Goal: Task Accomplishment & Management: Complete application form

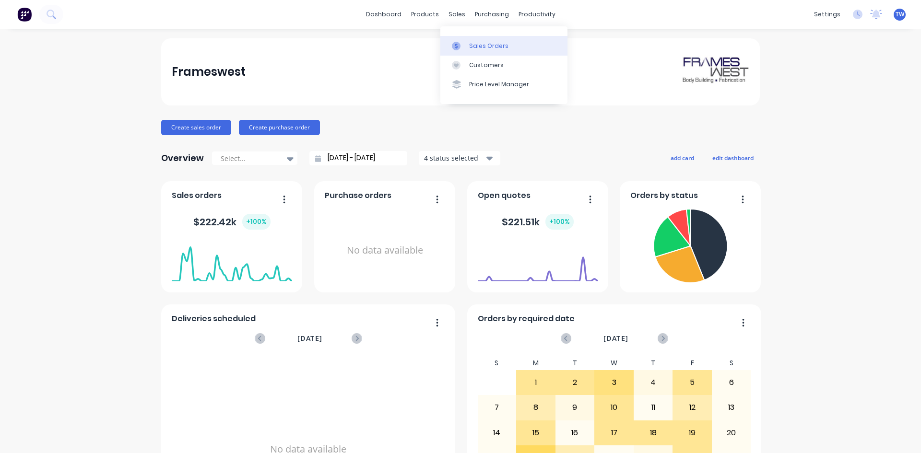
click at [489, 50] on link "Sales Orders" at bounding box center [503, 45] width 127 height 19
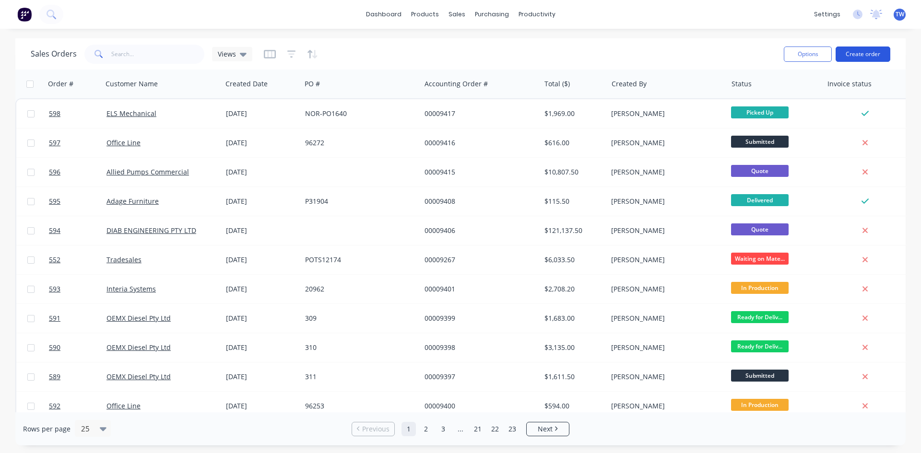
click at [886, 56] on button "Create order" at bounding box center [863, 54] width 55 height 15
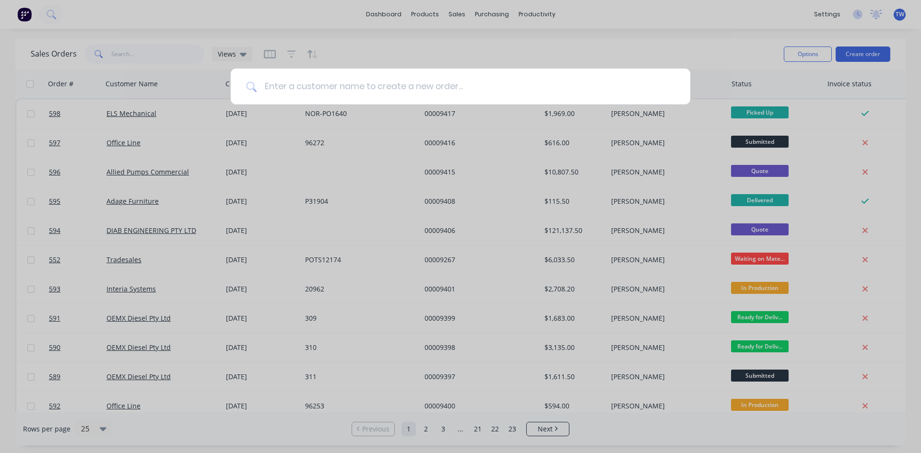
click at [389, 86] on input at bounding box center [466, 87] width 418 height 36
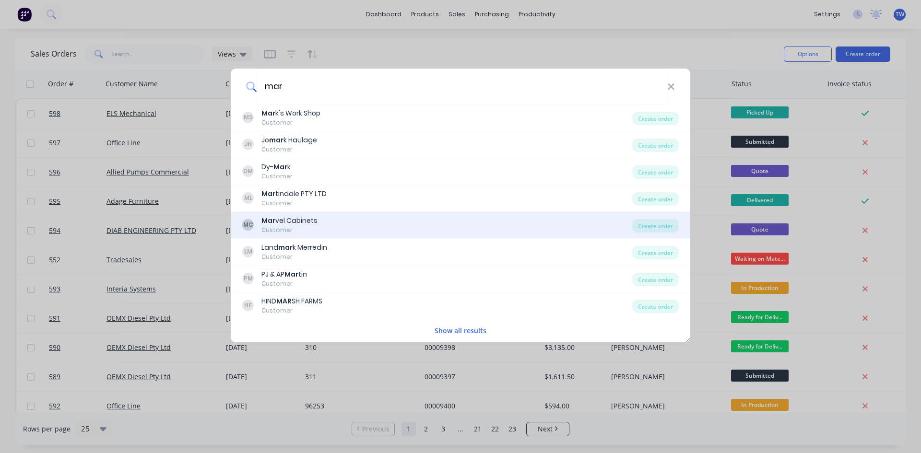
type input "mar"
click at [325, 224] on div "MC Mar vel Cabinets Customer" at bounding box center [437, 225] width 390 height 19
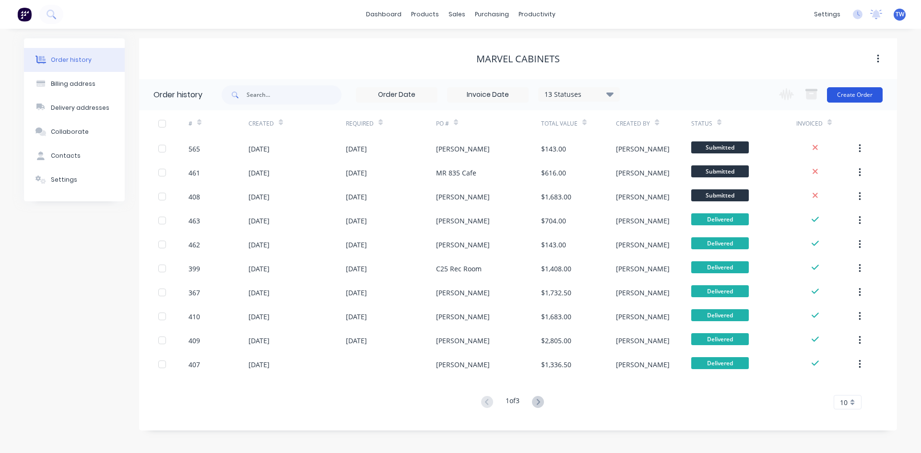
click at [854, 96] on button "Create Order" at bounding box center [855, 94] width 56 height 15
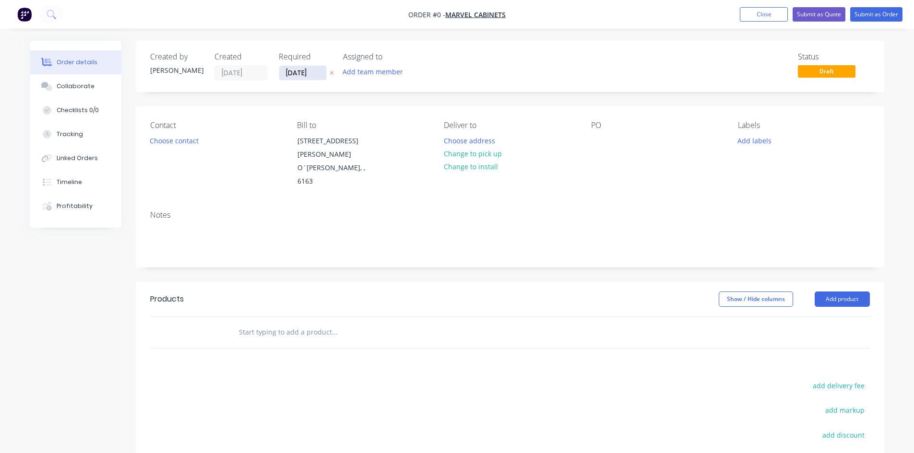
click at [308, 74] on input "[DATE]" at bounding box center [302, 73] width 47 height 14
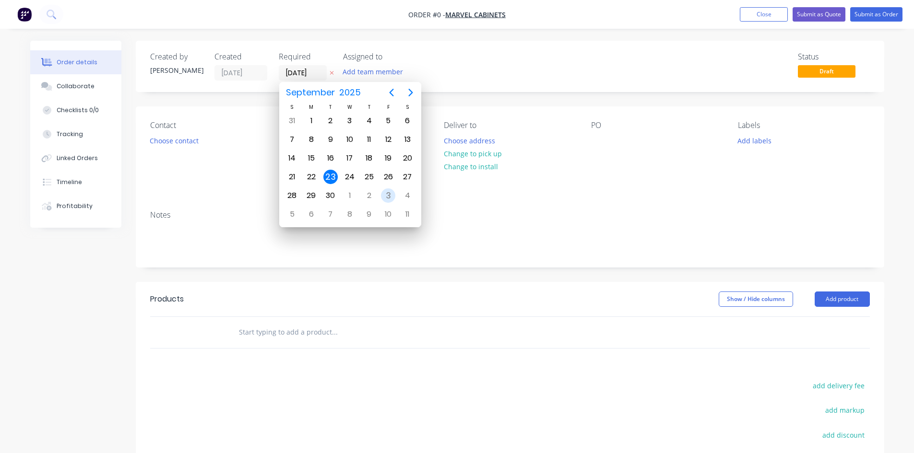
click at [387, 196] on div "3" at bounding box center [388, 195] width 14 height 14
type input "[DATE]"
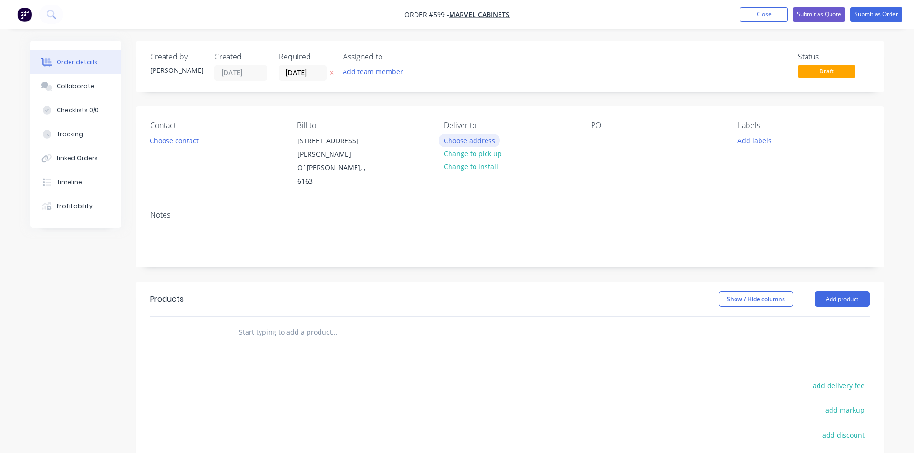
click at [462, 142] on button "Choose address" at bounding box center [468, 140] width 61 height 13
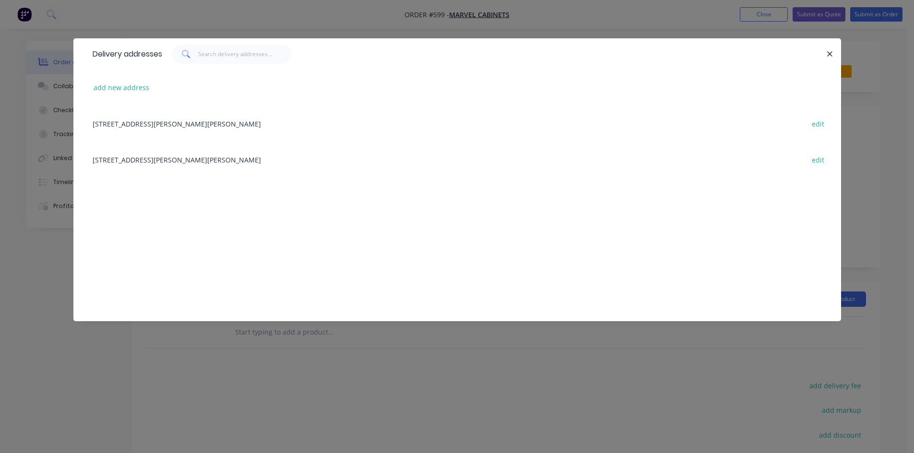
click at [185, 161] on div "[STREET_ADDRESS][PERSON_NAME][PERSON_NAME] edit" at bounding box center [457, 159] width 739 height 36
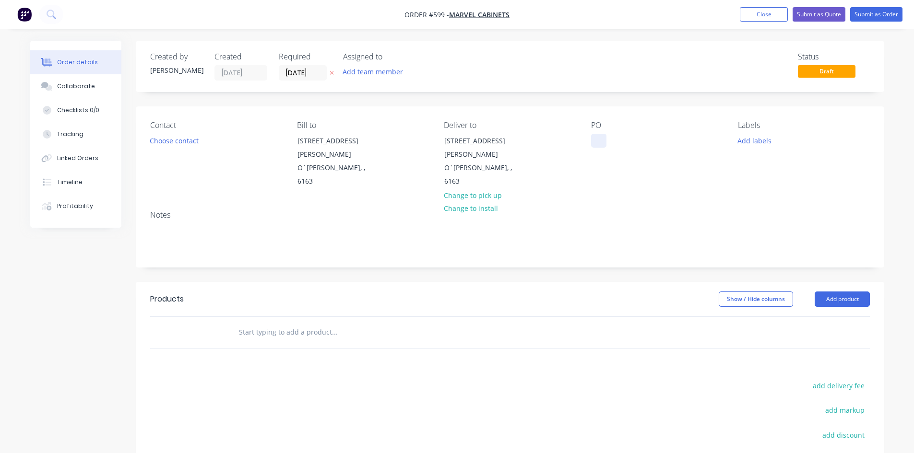
click at [600, 141] on div at bounding box center [598, 141] width 15 height 14
click at [841, 292] on button "Add product" at bounding box center [841, 299] width 55 height 15
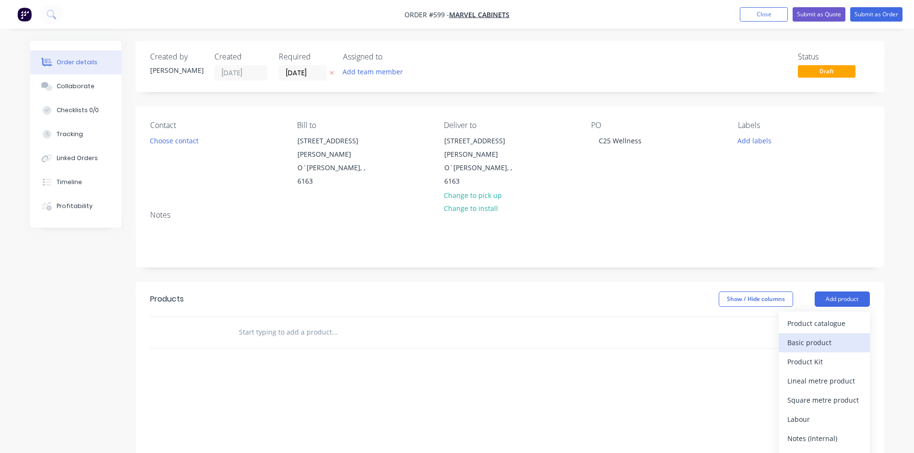
click at [807, 336] on div "Basic product" at bounding box center [824, 343] width 74 height 14
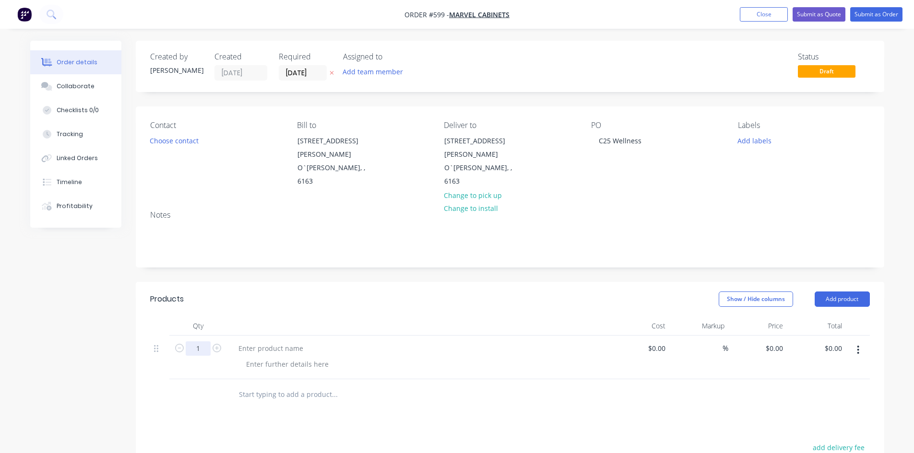
click at [205, 342] on input "1" at bounding box center [198, 349] width 25 height 14
type input "2"
click at [241, 342] on div at bounding box center [271, 349] width 80 height 14
click at [251, 357] on div at bounding box center [287, 364] width 98 height 14
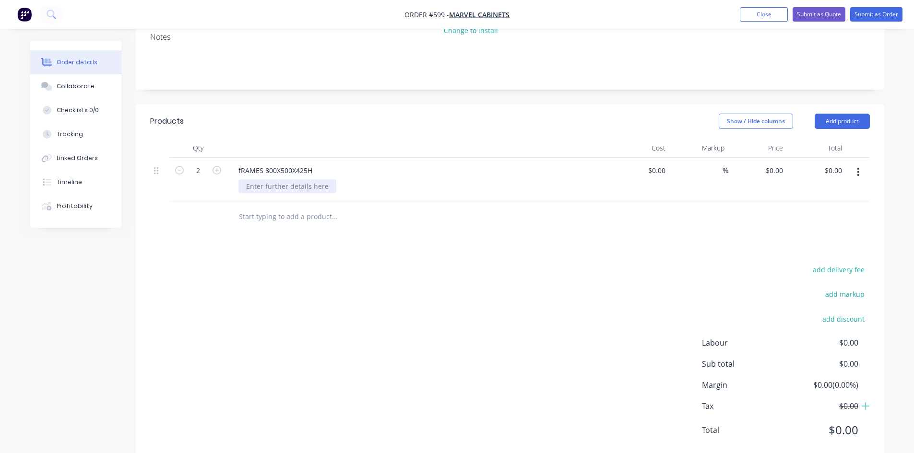
click at [268, 179] on div at bounding box center [287, 186] width 98 height 14
click at [771, 158] on div "0 $0.00" at bounding box center [757, 180] width 59 height 44
type input "$110.00"
type input "$220.00"
click at [850, 114] on button "Add product" at bounding box center [841, 121] width 55 height 15
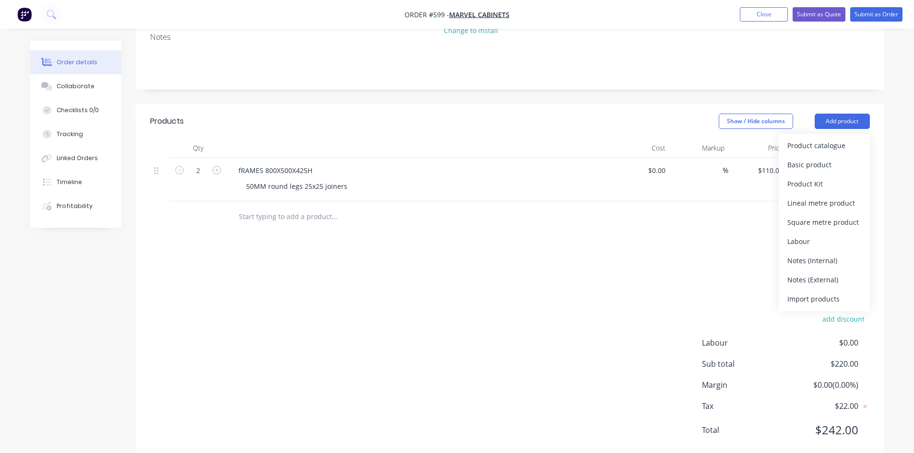
drag, startPoint x: 828, startPoint y: 135, endPoint x: 627, endPoint y: 174, distance: 205.2
click at [828, 158] on div "Basic product" at bounding box center [824, 165] width 74 height 14
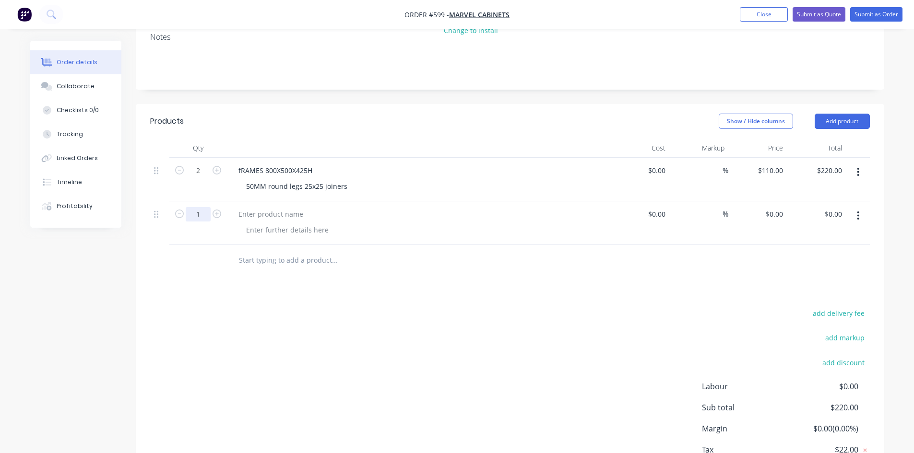
click at [194, 207] on input "1" at bounding box center [198, 214] width 25 height 14
type input "4"
type input "$0.00"
click at [238, 164] on div "fRAMES 800X500X425H" at bounding box center [275, 171] width 89 height 14
click at [263, 164] on div "fRAMES 800X500X425H" at bounding box center [275, 171] width 89 height 14
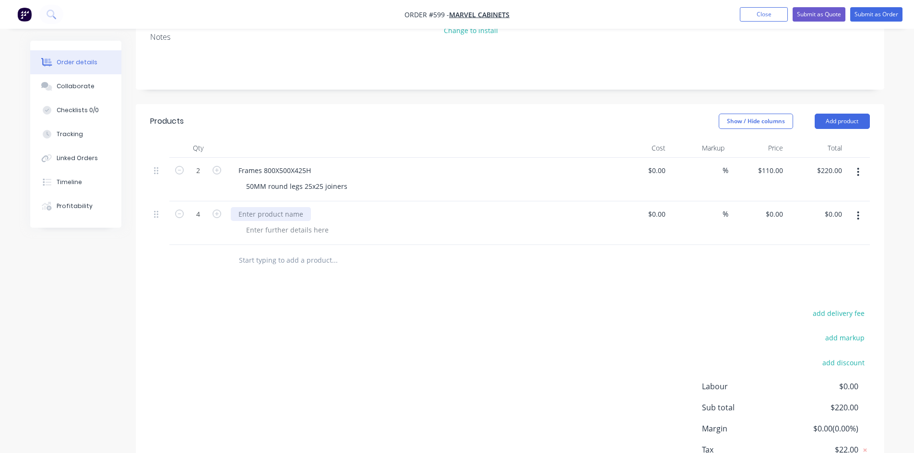
click at [263, 207] on div at bounding box center [271, 214] width 80 height 14
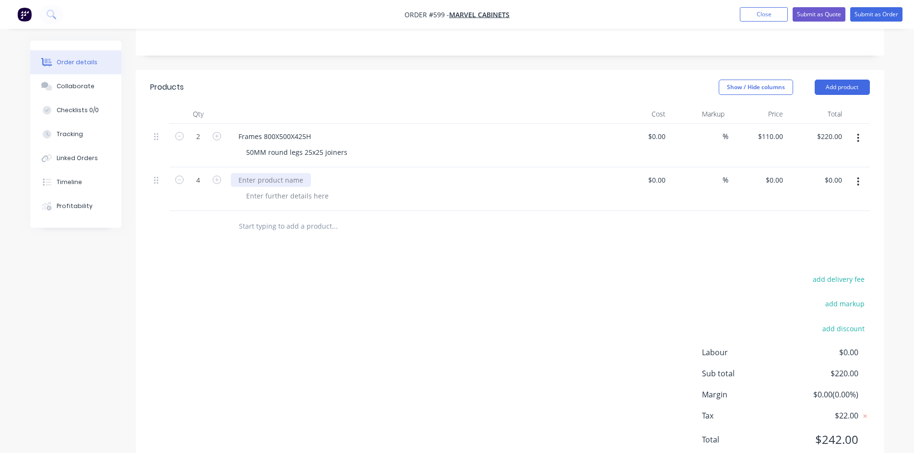
scroll to position [222, 0]
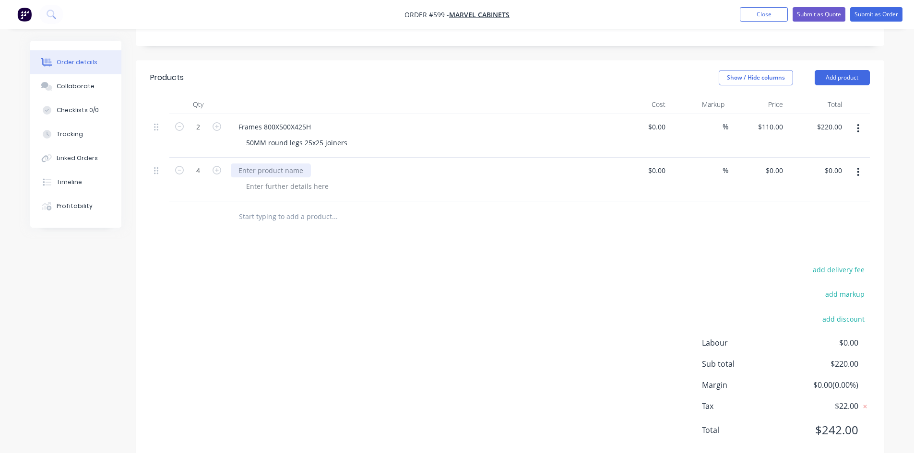
click at [267, 164] on div at bounding box center [271, 171] width 80 height 14
click at [775, 164] on div "0 $0.00" at bounding box center [774, 171] width 26 height 14
type input "$170.00"
type input "$680.00"
click at [877, 6] on nav "Order #599 - Marvel Cabinets Add product Close Submit as Quote Submit as Order" at bounding box center [457, 14] width 914 height 29
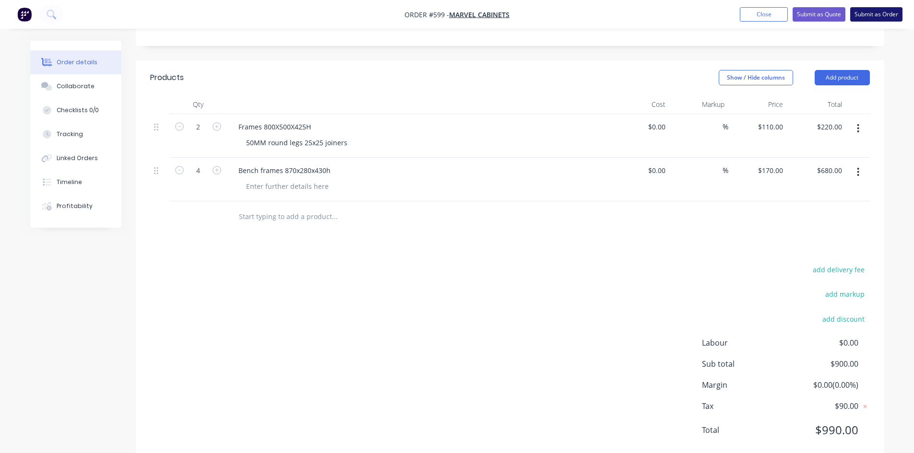
click at [873, 16] on button "Submit as Order" at bounding box center [876, 14] width 52 height 14
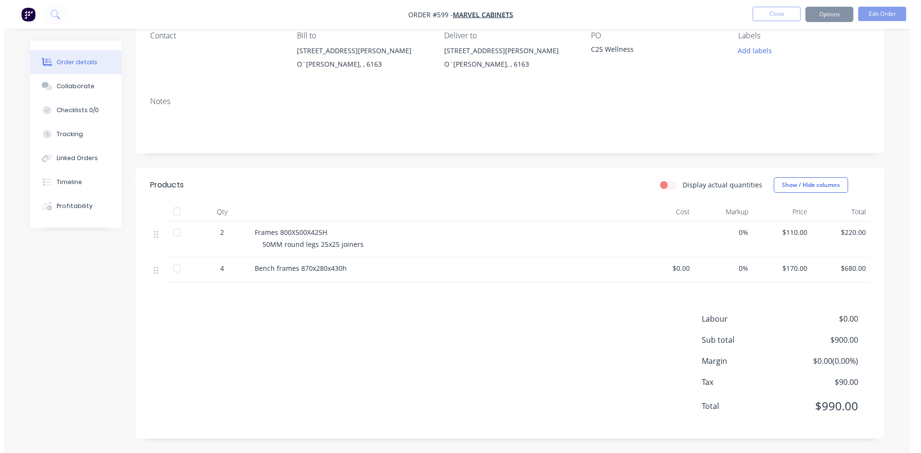
scroll to position [0, 0]
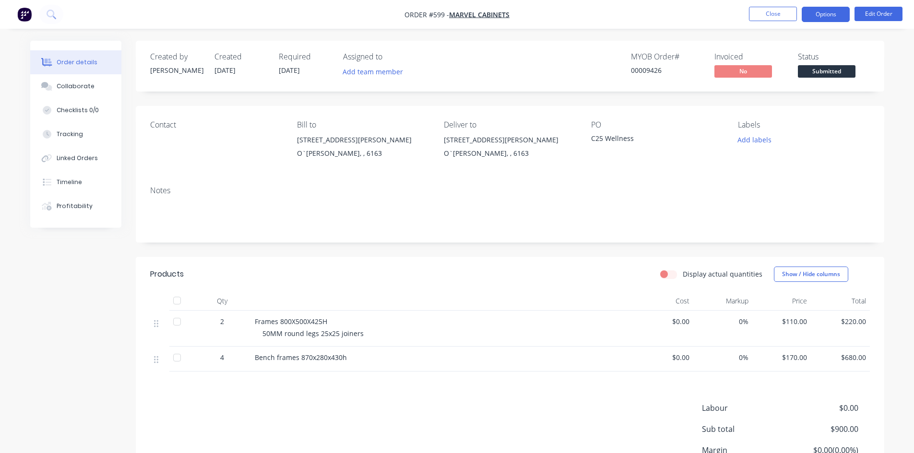
click at [825, 14] on button "Options" at bounding box center [825, 14] width 48 height 15
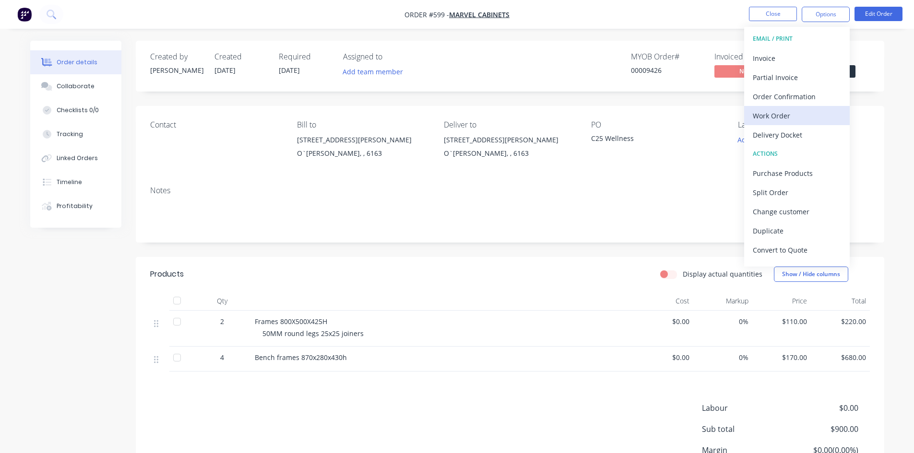
click at [787, 120] on div "Work Order" at bounding box center [797, 116] width 88 height 14
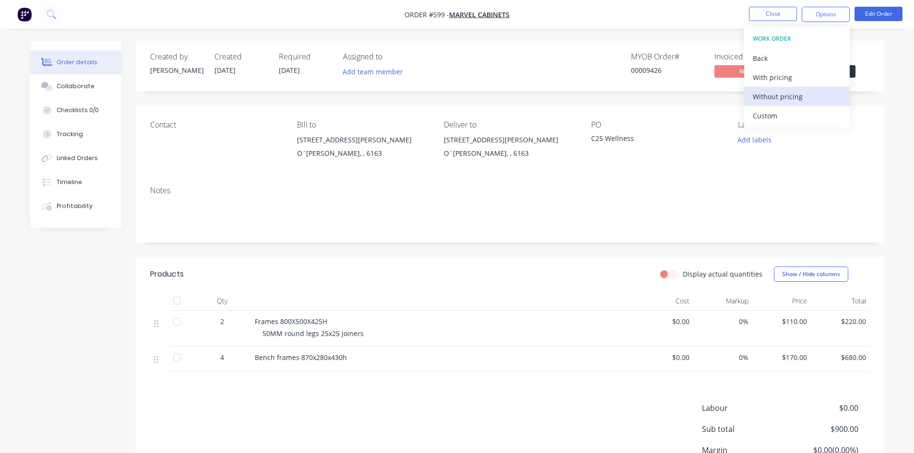
click at [785, 95] on div "Without pricing" at bounding box center [797, 97] width 88 height 14
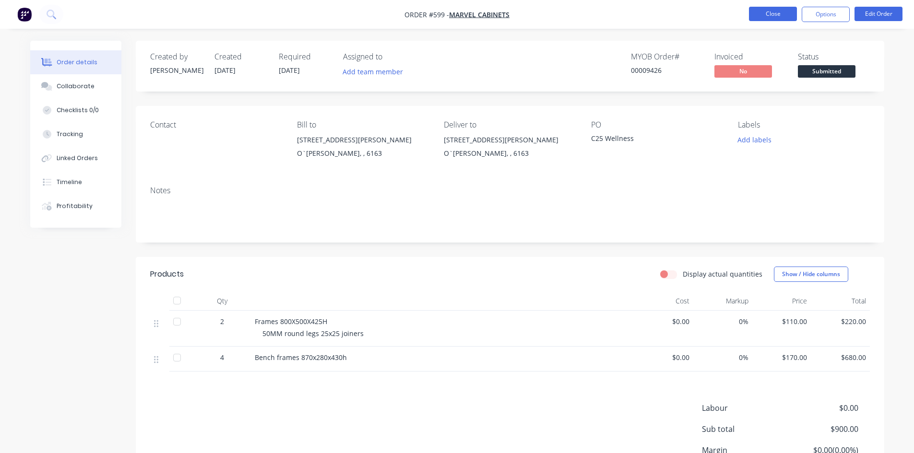
click at [782, 12] on button "Close" at bounding box center [773, 14] width 48 height 14
